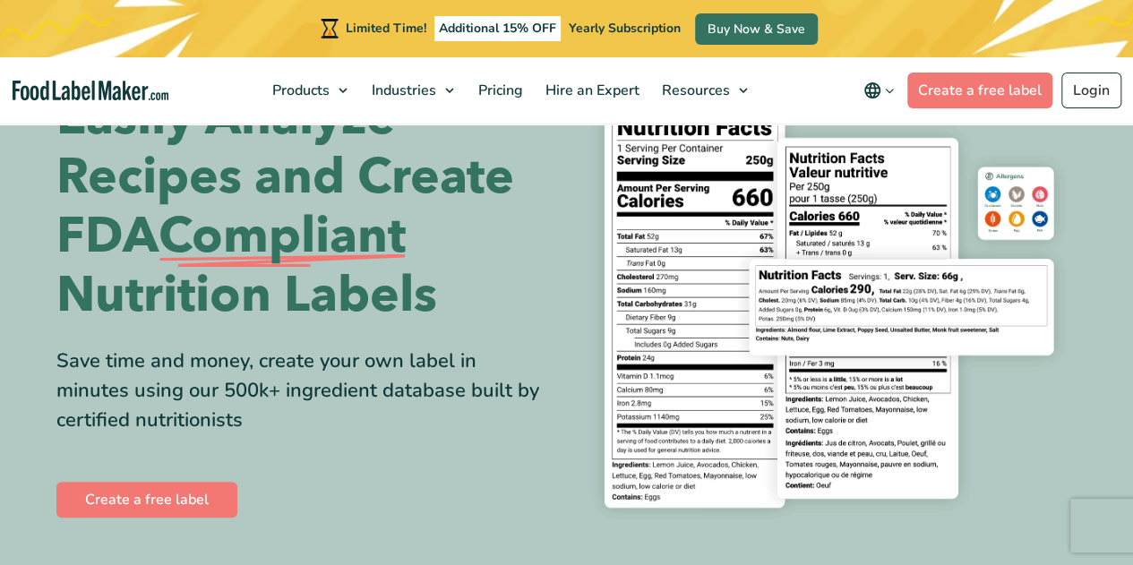
scroll to position [89, 0]
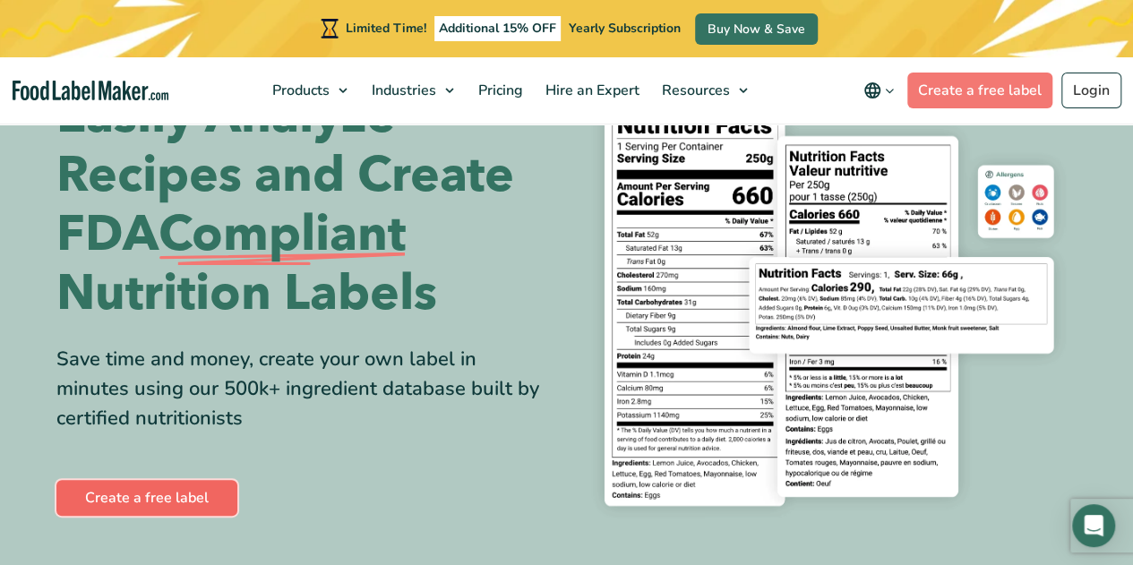
click at [175, 484] on link "Create a free label" at bounding box center [146, 498] width 181 height 36
